Goal: Task Accomplishment & Management: Manage account settings

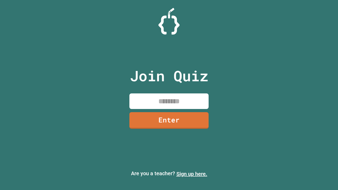
click at [192, 174] on link "Sign up here." at bounding box center [191, 174] width 31 height 6
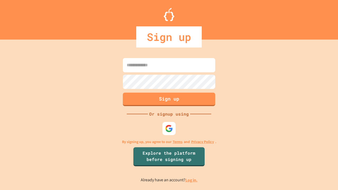
click at [192, 180] on link "Log in." at bounding box center [191, 180] width 12 height 6
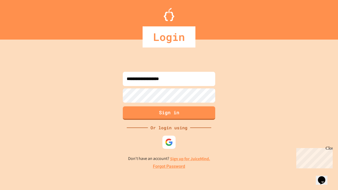
type input "**********"
